Goal: Find specific page/section: Find specific page/section

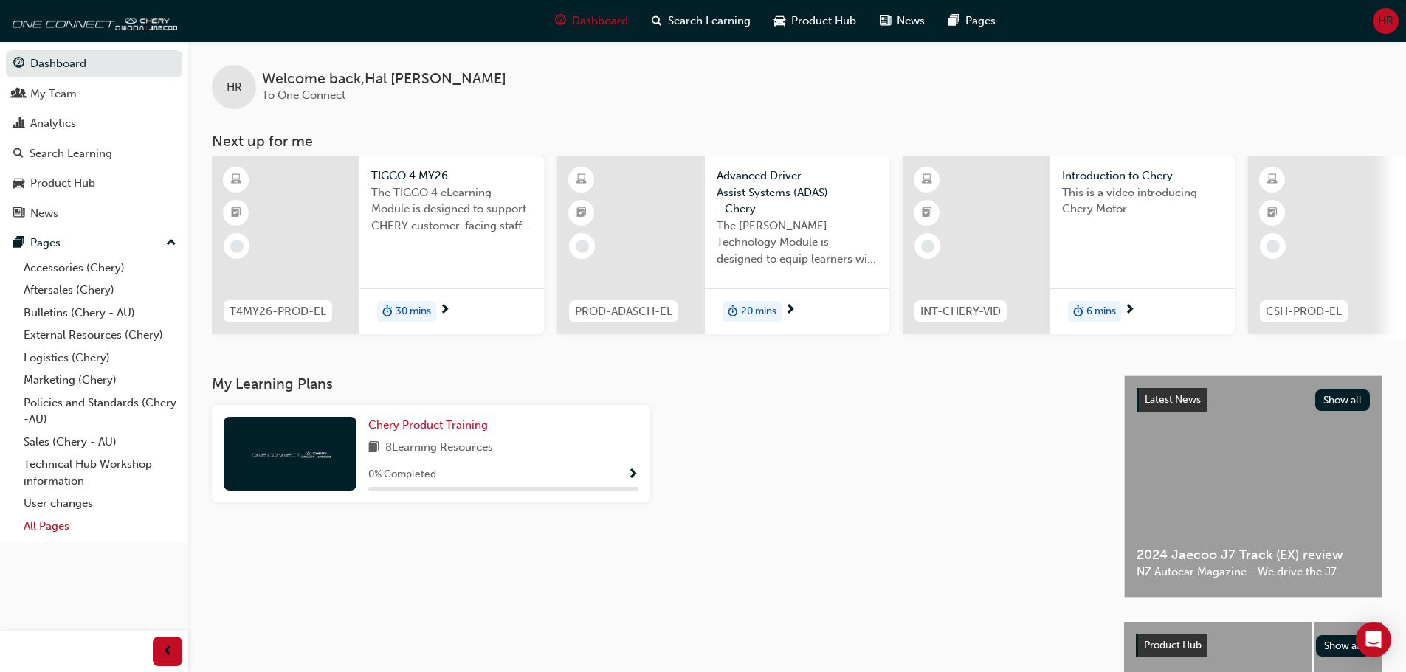
click at [48, 533] on link "All Pages" at bounding box center [100, 526] width 165 height 23
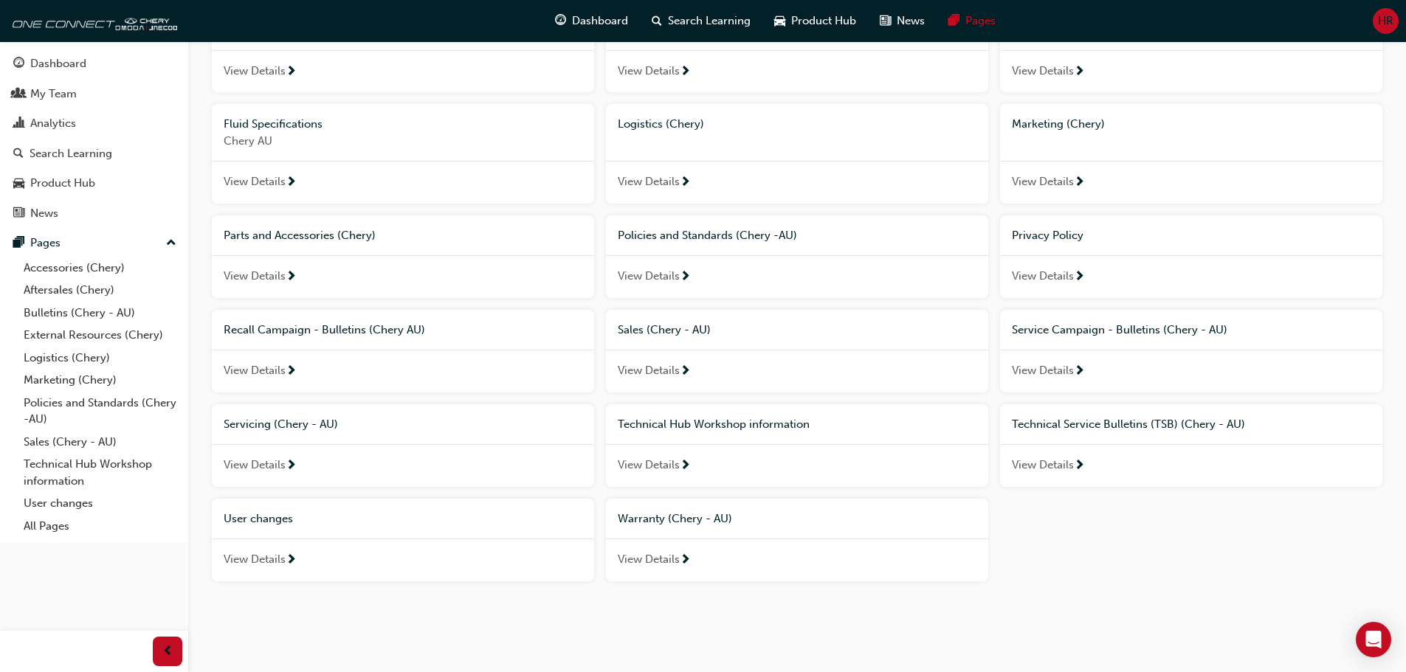
scroll to position [270, 0]
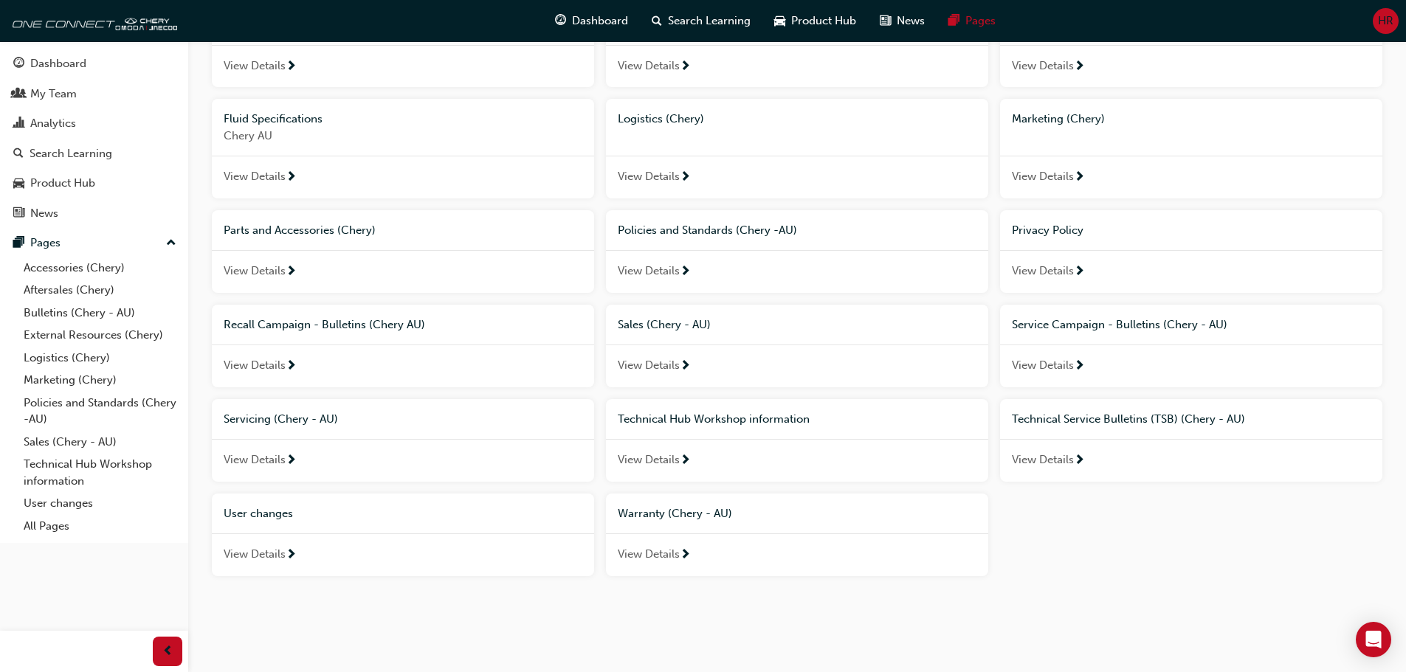
click at [266, 556] on span "View Details" at bounding box center [255, 554] width 62 height 17
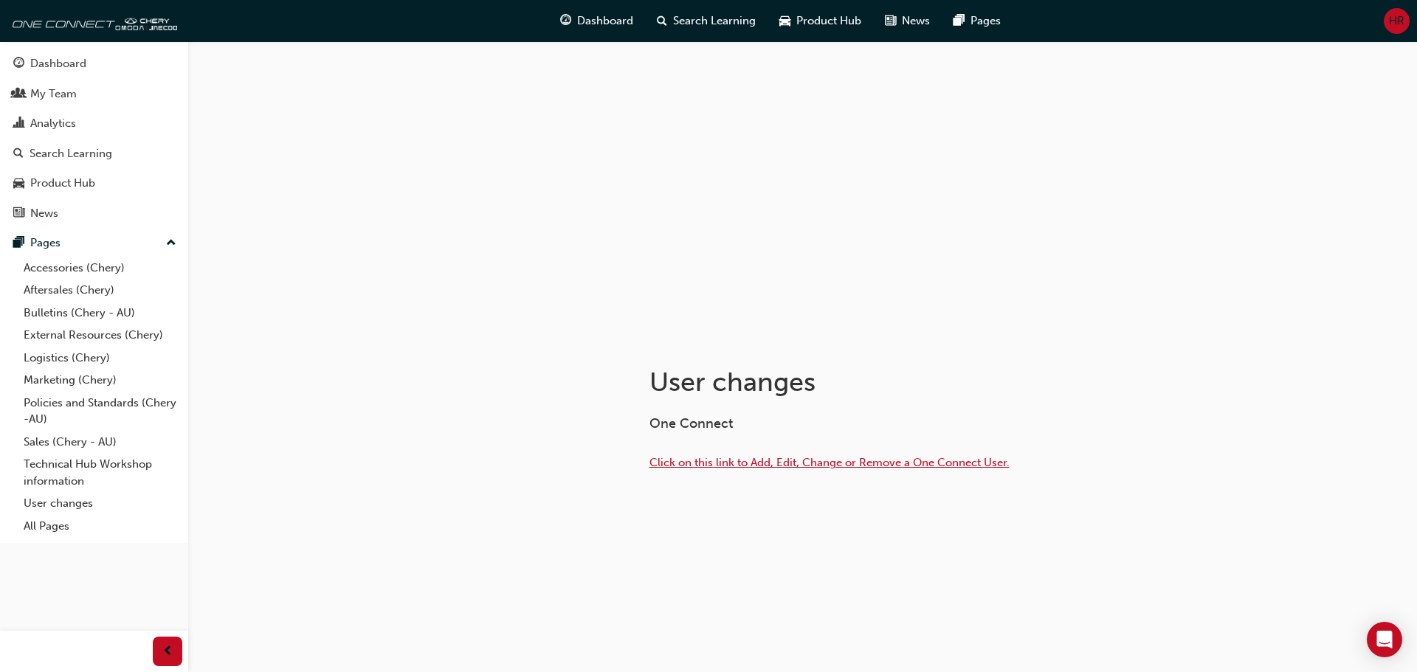
click at [920, 466] on span "Click on this link to Add, Edit, Change or Remove a One Connect User." at bounding box center [829, 462] width 360 height 13
